Goal: Task Accomplishment & Management: Manage account settings

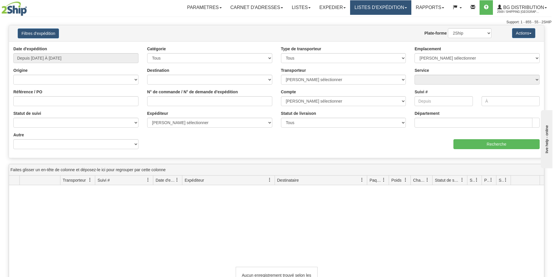
click at [368, 5] on link "LISTES D'EXPÉDITION" at bounding box center [380, 7] width 61 height 15
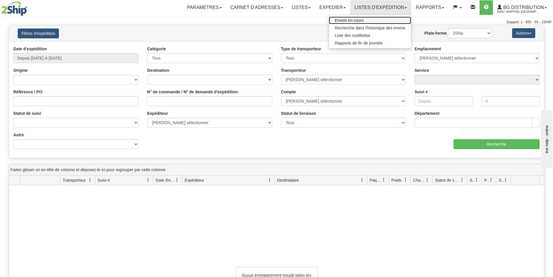
click at [348, 19] on span "Envois en cours" at bounding box center [349, 20] width 29 height 5
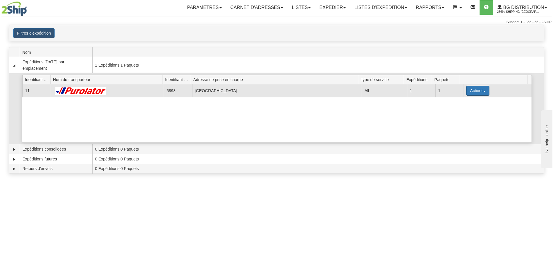
click at [480, 90] on button "Actions" at bounding box center [477, 91] width 23 height 10
click at [483, 91] on span "button" at bounding box center [484, 91] width 2 height 1
click at [482, 90] on button "Actions" at bounding box center [477, 91] width 23 height 10
click at [461, 102] on span "Détails" at bounding box center [457, 101] width 16 height 4
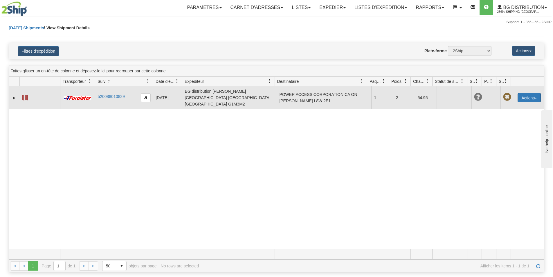
click at [535, 98] on span "button" at bounding box center [536, 98] width 2 height 1
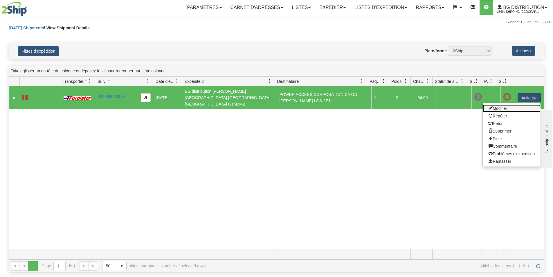
click at [497, 105] on link "Modifier" at bounding box center [512, 109] width 58 height 8
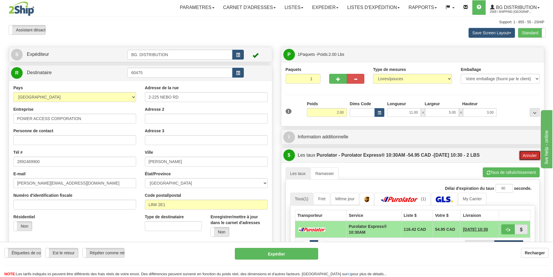
click at [526, 156] on button "Annuler" at bounding box center [529, 155] width 21 height 10
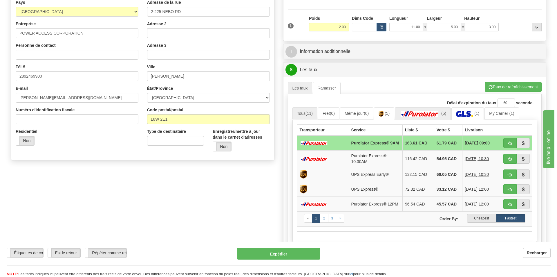
scroll to position [87, 0]
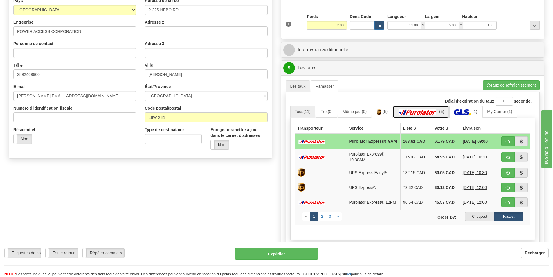
click at [431, 112] on img at bounding box center [417, 112] width 41 height 6
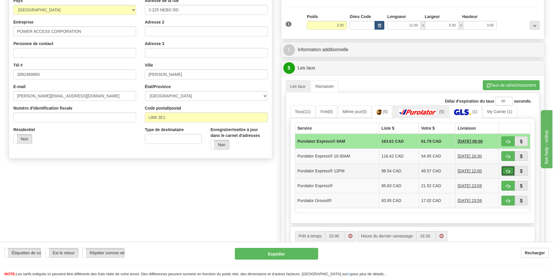
click at [507, 171] on span "button" at bounding box center [508, 171] width 4 height 4
type input "204"
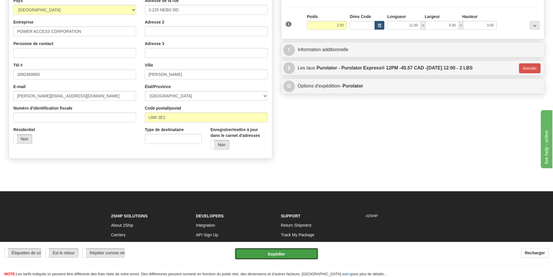
click at [303, 254] on button "Expédier" at bounding box center [276, 254] width 83 height 12
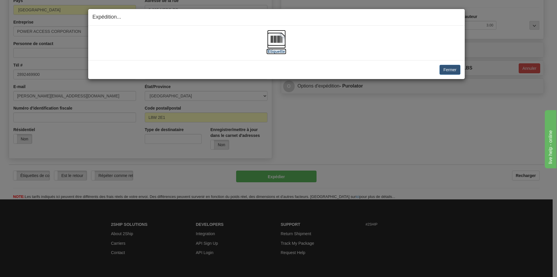
click at [277, 37] on img at bounding box center [276, 39] width 19 height 19
